Goal: Task Accomplishment & Management: Manage account settings

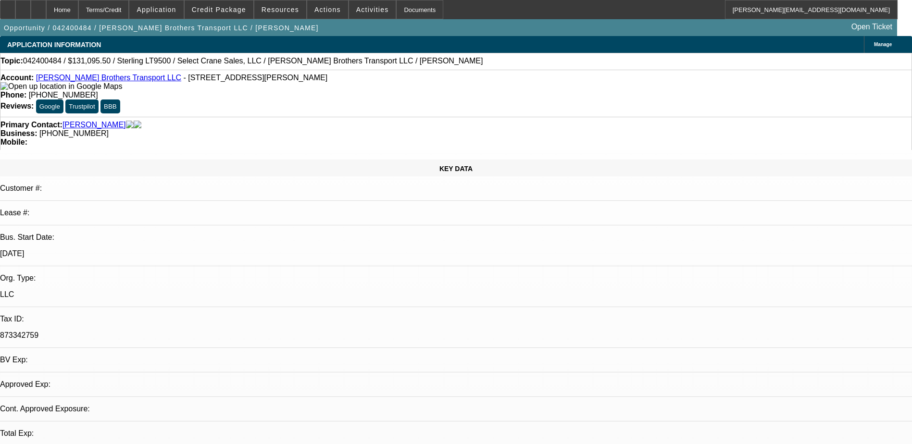
select select "0.15"
select select "2"
select select "0"
select select "6"
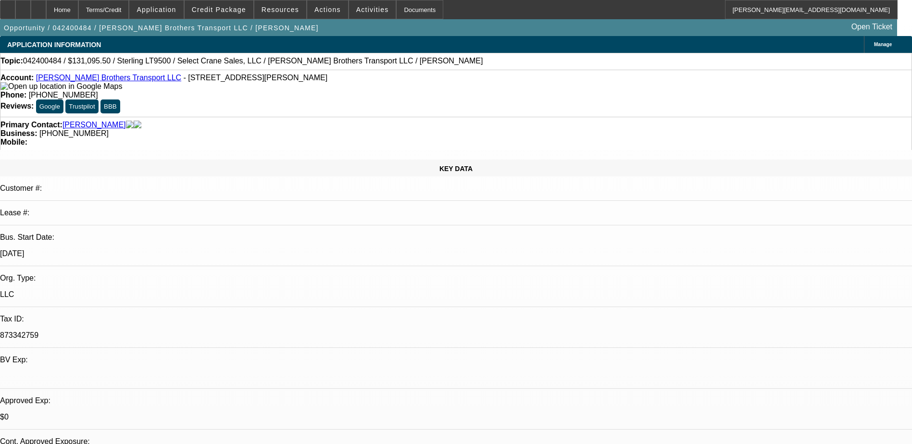
scroll to position [114, 0]
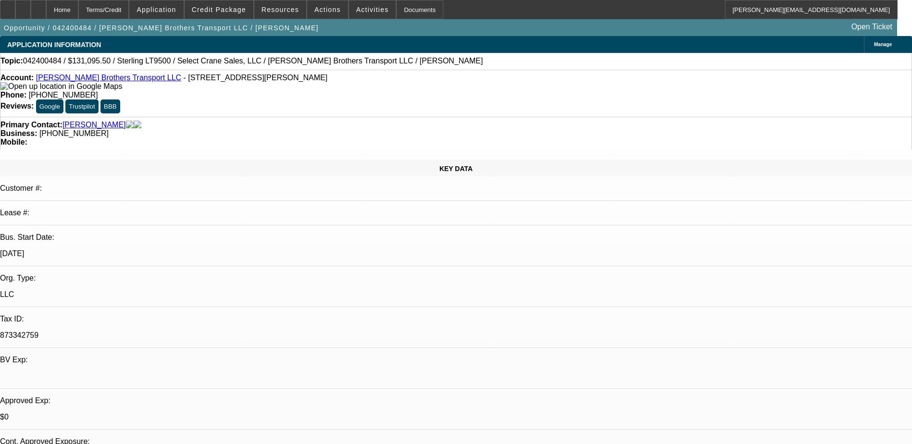
drag, startPoint x: 683, startPoint y: 126, endPoint x: 659, endPoint y: 113, distance: 27.5
select select "0.15"
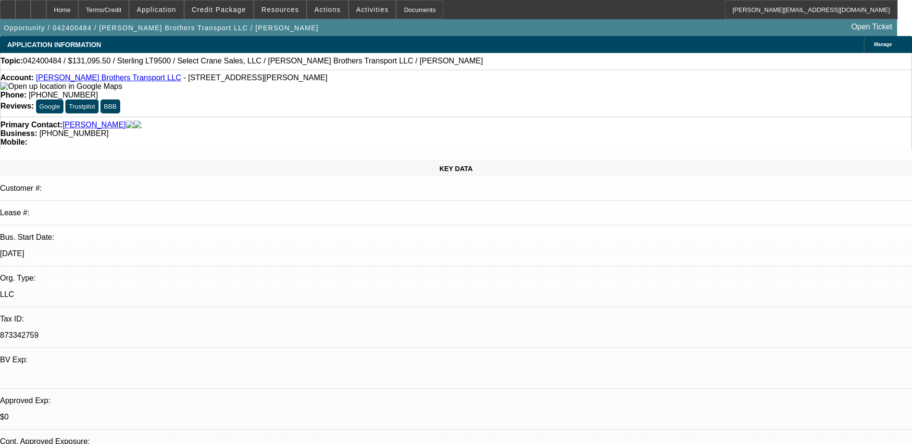
select select "2"
select select "0"
select select "1"
select select "2"
select select "6"
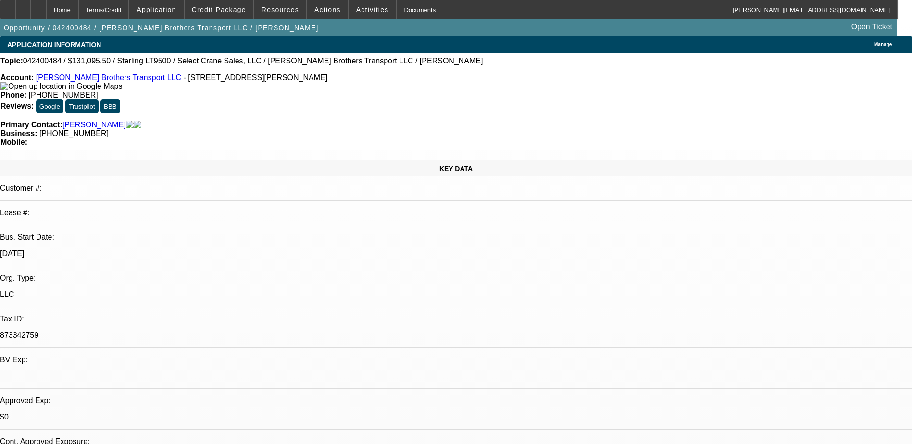
scroll to position [114, 0]
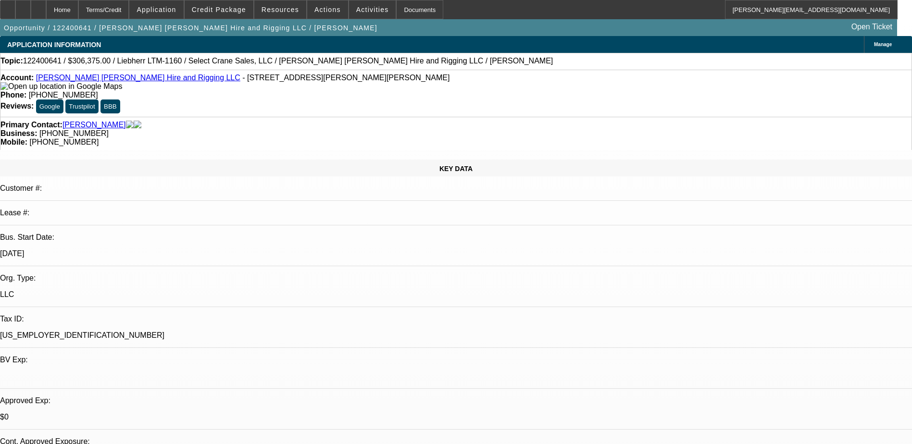
select select "0"
select select "2"
select select "0"
select select "2"
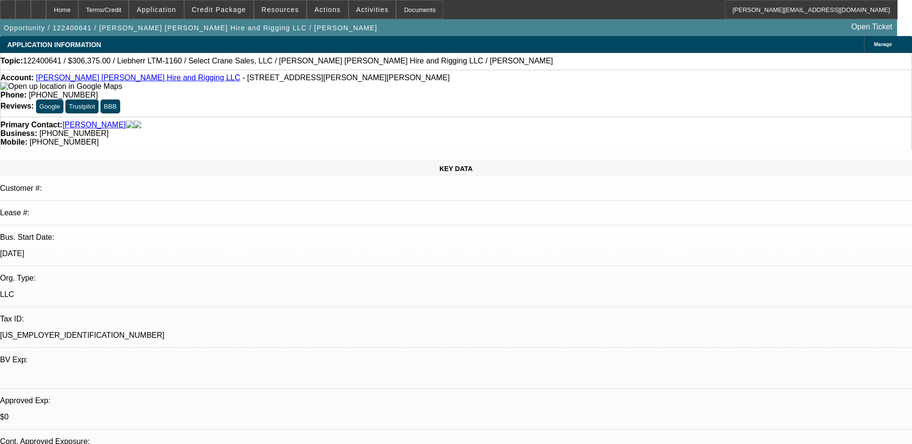
select select "0"
select select "2"
select select "0"
select select "1"
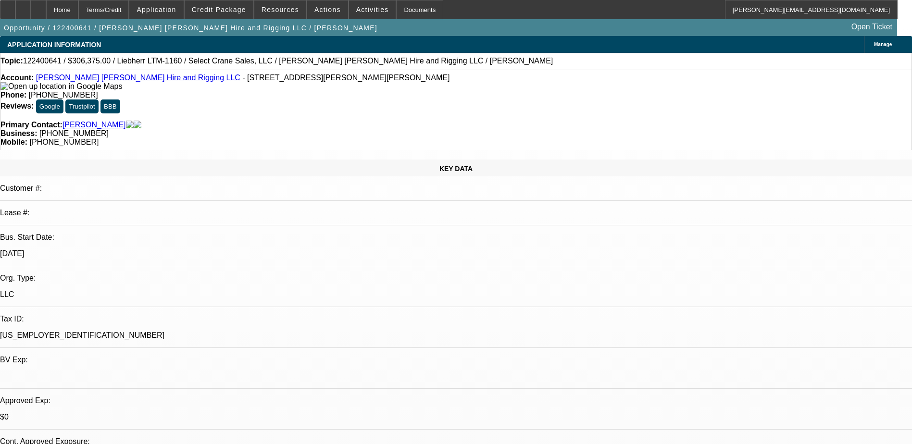
select select "2"
select select "6"
select select "1"
select select "2"
select select "6"
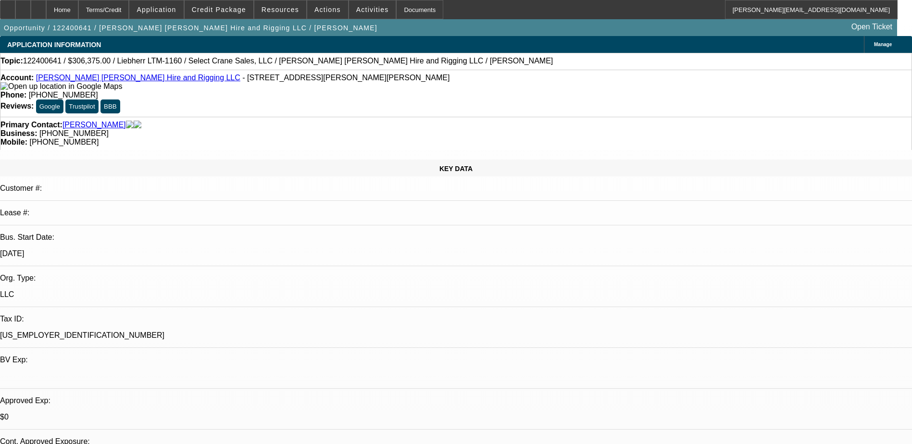
select select "1"
select select "2"
select select "6"
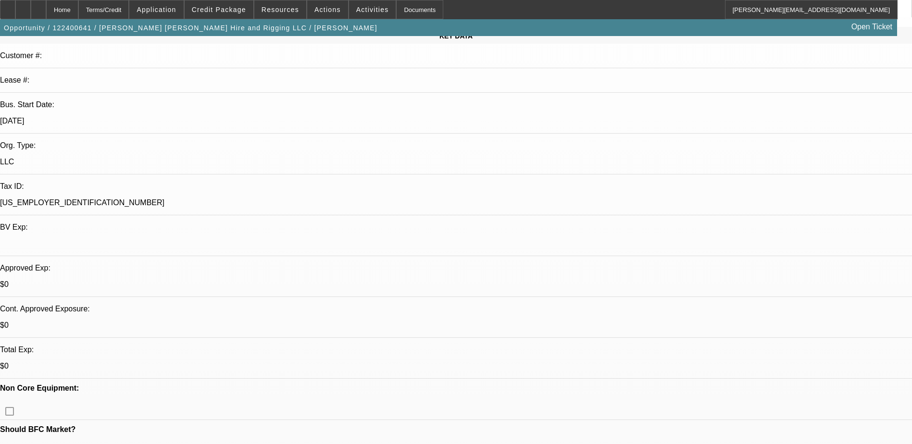
scroll to position [337, 0]
